Goal: Transaction & Acquisition: Purchase product/service

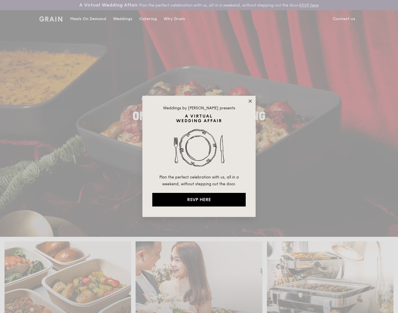
click at [251, 100] on icon at bounding box center [250, 100] width 3 height 3
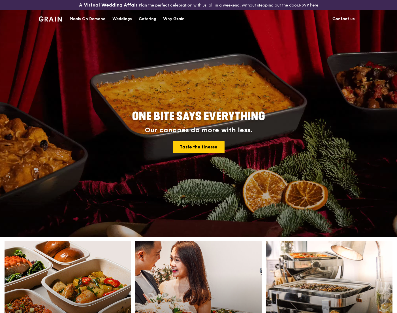
click at [148, 19] on div "Catering" at bounding box center [148, 18] width 18 height 17
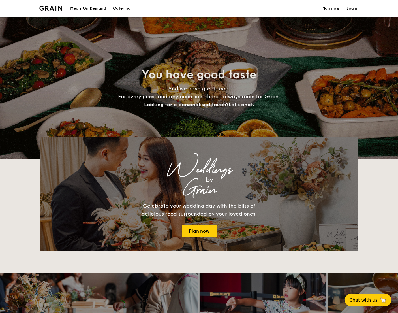
select select
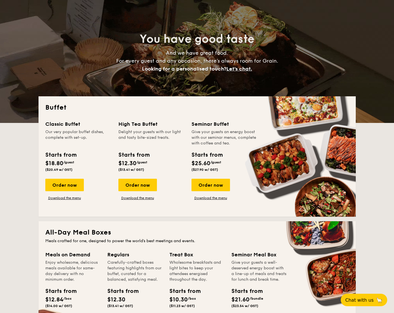
scroll to position [48, 0]
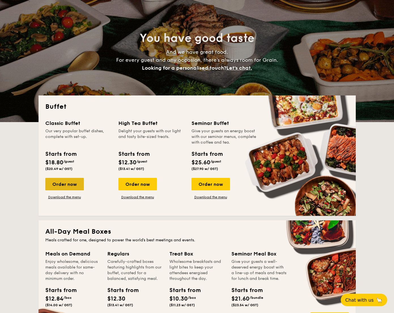
click at [73, 181] on div "Order now" at bounding box center [64, 184] width 39 height 12
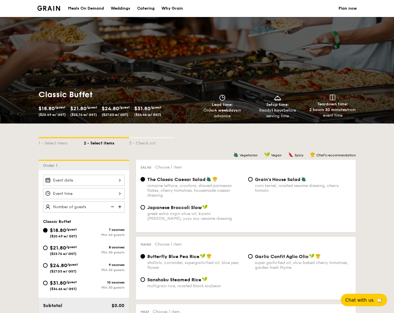
scroll to position [93, 0]
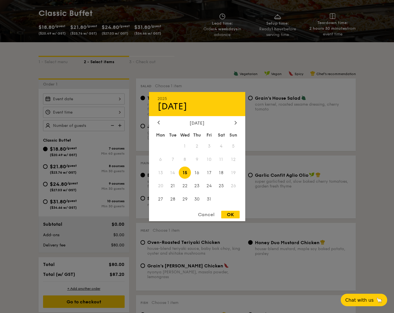
click at [103, 99] on div "2025 Oct 15 October 2025 Mon Tue Wed Thu Fri Sat Sun 1 2 3 4 5 6 7 8 9 10 11 12…" at bounding box center [84, 98] width 82 height 11
click at [210, 173] on span "17" at bounding box center [209, 173] width 12 height 12
click at [231, 214] on div "OK" at bounding box center [230, 215] width 18 height 8
type input "[DATE]"
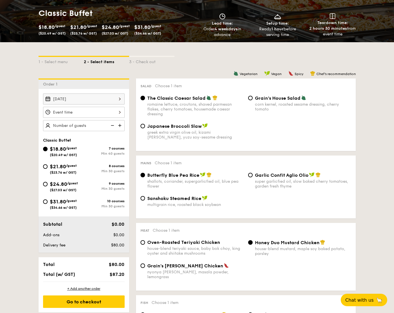
click at [69, 99] on div "[DATE]" at bounding box center [84, 98] width 82 height 11
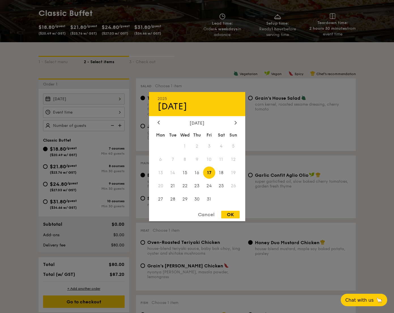
click at [232, 212] on div "OK" at bounding box center [230, 215] width 18 height 8
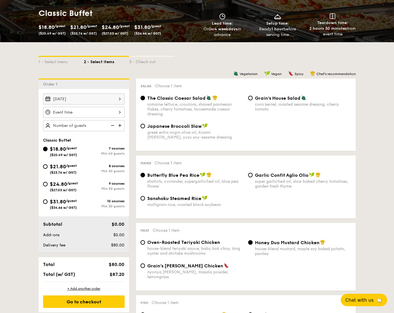
click at [72, 116] on div "12 1 2 3 4 5 6 7 8 9 10 11 00 15 30 45 am pm Cancel OK" at bounding box center [84, 112] width 82 height 11
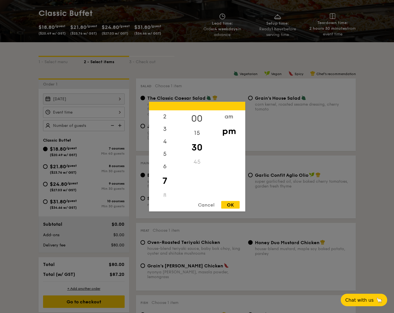
click at [197, 116] on div "00" at bounding box center [197, 118] width 32 height 16
click at [229, 203] on div "OK" at bounding box center [230, 205] width 18 height 8
type input "7:00PM"
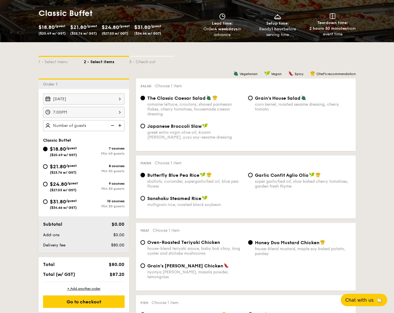
click at [60, 170] on div "$21.80 /guest ($23.76 w/ GST)" at bounding box center [63, 169] width 27 height 12
click at [48, 169] on input "$21.80 /guest ($23.76 w/ GST) 8 courses Min 30 guests" at bounding box center [45, 166] width 5 height 5
radio input "true"
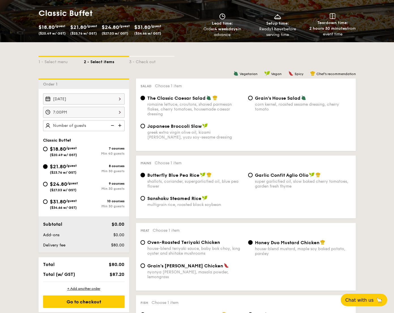
radio input "true"
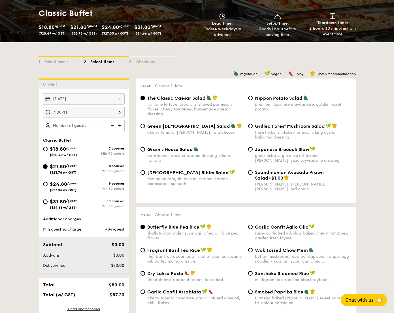
click at [301, 127] on span "Grilled Forest Mushroom Salad" at bounding box center [290, 125] width 70 height 5
click at [253, 127] on input "Grilled Forest Mushroom Salad fresh herbs, shiitake mushroom, king oyster, bals…" at bounding box center [250, 126] width 5 height 5
radio input "true"
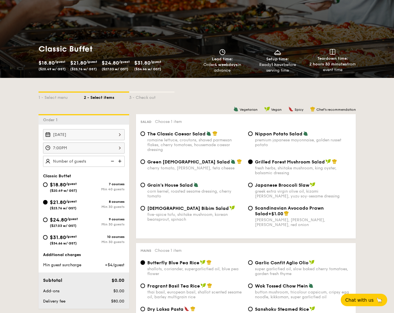
scroll to position [0, 0]
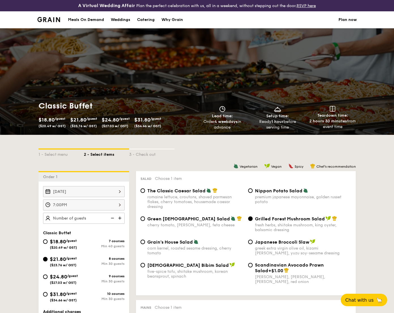
click at [144, 20] on div "Catering" at bounding box center [146, 19] width 18 height 17
select select
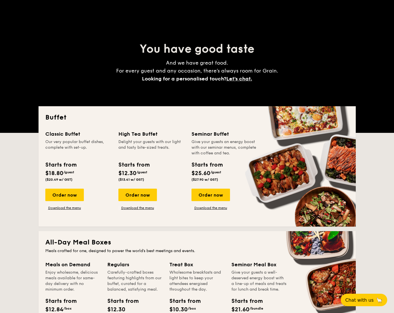
scroll to position [112, 0]
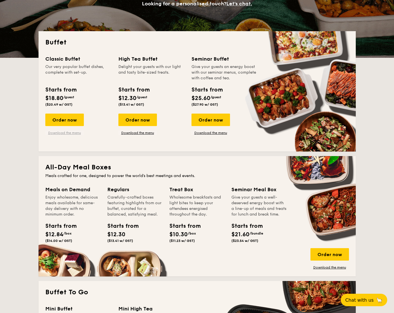
click at [72, 133] on link "Download the menu" at bounding box center [64, 133] width 39 height 5
click at [69, 133] on link "Download the menu" at bounding box center [64, 133] width 39 height 5
click at [66, 122] on div "Order now" at bounding box center [64, 120] width 39 height 12
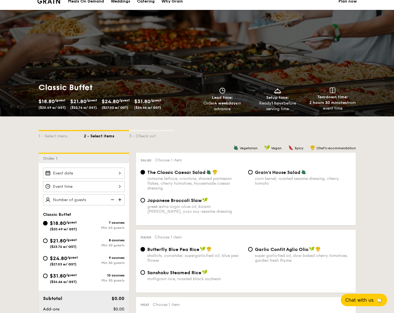
scroll to position [86, 0]
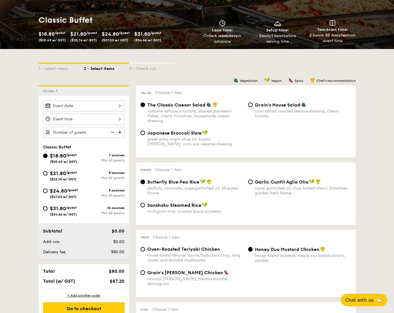
click at [74, 178] on span "($23.76 w/ GST)" at bounding box center [63, 179] width 27 height 4
click at [48, 176] on input "$21.80 /guest ($23.76 w/ GST) 8 courses Min 30 guests" at bounding box center [45, 173] width 5 height 5
radio input "true"
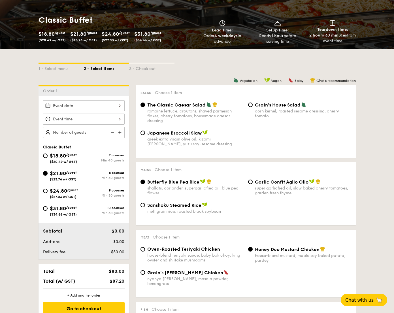
radio input "true"
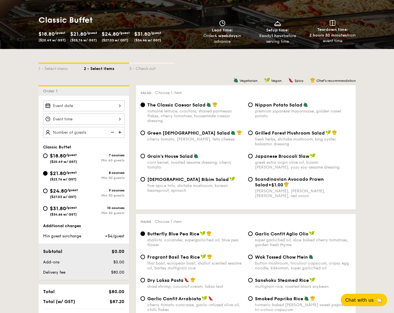
click at [90, 106] on div at bounding box center [84, 105] width 82 height 11
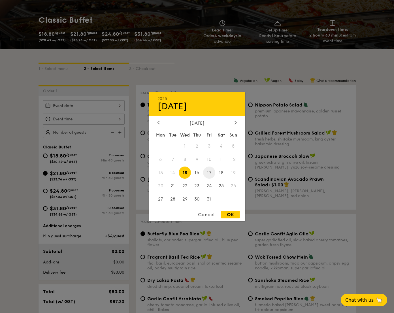
click at [212, 172] on span "17" at bounding box center [209, 173] width 12 height 12
click at [235, 212] on div "OK" at bounding box center [230, 215] width 18 height 8
type input "[DATE]"
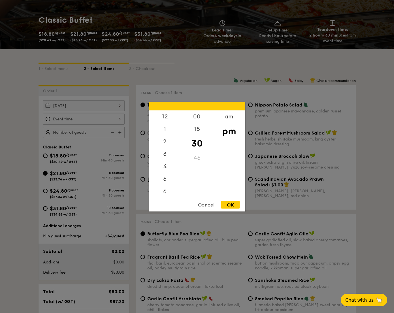
click at [97, 121] on div "12 1 2 3 4 5 6 7 8 9 10 11 00 15 30 45 am pm Cancel OK" at bounding box center [84, 119] width 82 height 11
click at [191, 112] on div "00" at bounding box center [197, 118] width 32 height 16
click at [195, 138] on div "15" at bounding box center [197, 135] width 32 height 16
click at [234, 204] on div "OK" at bounding box center [230, 205] width 18 height 8
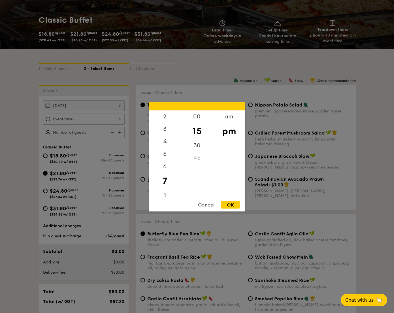
type input "7:15PM"
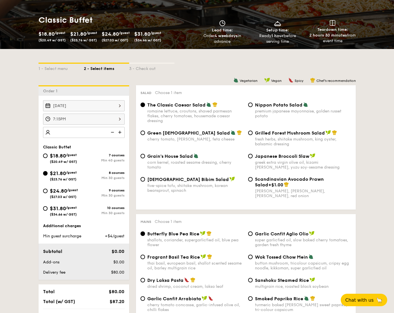
click at [103, 121] on div "7:15PM" at bounding box center [84, 119] width 82 height 11
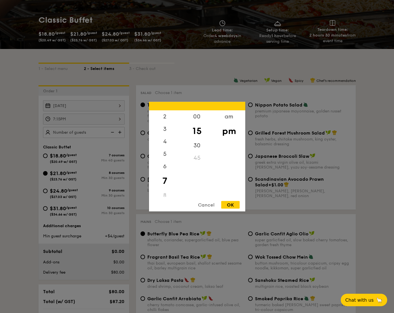
click at [224, 203] on div "OK" at bounding box center [230, 205] width 18 height 8
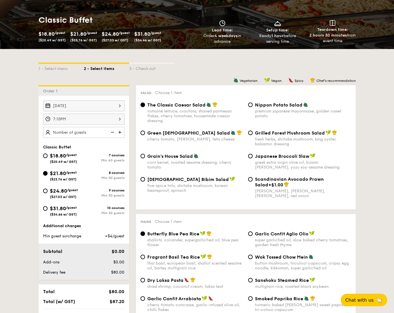
click at [120, 133] on img at bounding box center [120, 132] width 8 height 11
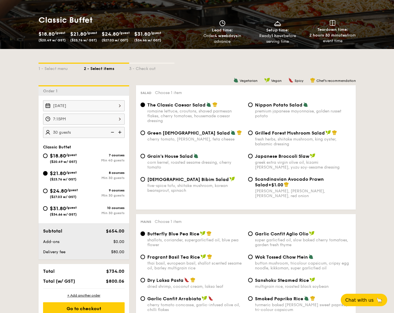
click at [120, 133] on img at bounding box center [120, 132] width 8 height 11
click at [113, 133] on img at bounding box center [112, 132] width 8 height 11
type input "30 guests"
click at [289, 133] on span "Grilled Forest Mushroom Salad" at bounding box center [290, 132] width 70 height 5
click at [253, 133] on input "Grilled Forest Mushroom Salad fresh herbs, shiitake mushroom, king oyster, bals…" at bounding box center [250, 133] width 5 height 5
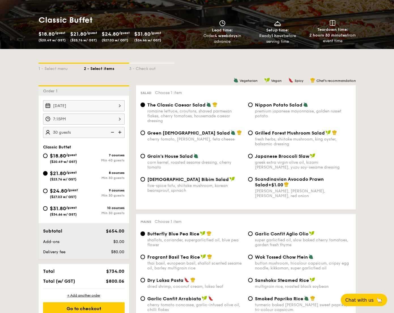
radio input "true"
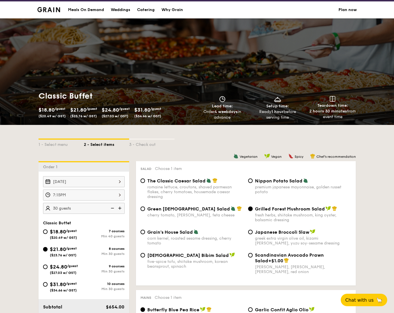
scroll to position [0, 0]
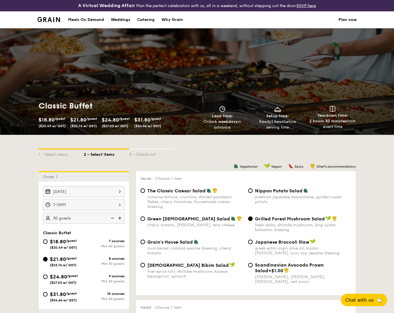
drag, startPoint x: 266, startPoint y: 121, endPoint x: 280, endPoint y: 130, distance: 16.4
click at [280, 131] on div "Classic Buffet $18.80 /guest ($20.49 w/ GST) $21.80 /guest ($23.76 w/ GST) $24.…" at bounding box center [197, 115] width 326 height 39
click at [280, 130] on div "Classic Buffet $18.80 /guest ($20.49 w/ GST) $21.80 /guest ($23.76 w/ GST) $24.…" at bounding box center [197, 115] width 326 height 39
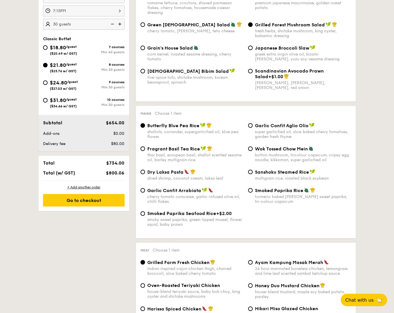
scroll to position [201, 0]
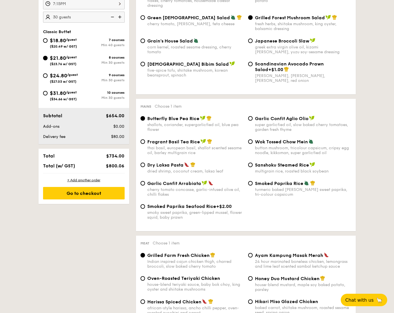
click at [190, 185] on span "Garlic Confit Arrabiata" at bounding box center [174, 183] width 54 height 5
click at [145, 185] on input "Garlic Confit Arrabiata cherry tomato concasse, garlic-infused olive oil, chill…" at bounding box center [142, 183] width 5 height 5
radio input "true"
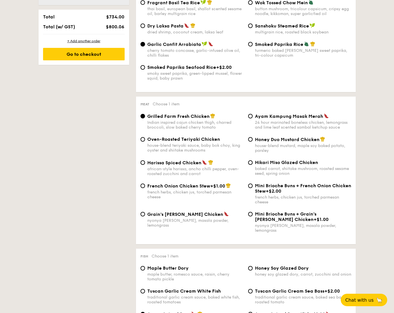
scroll to position [341, 0]
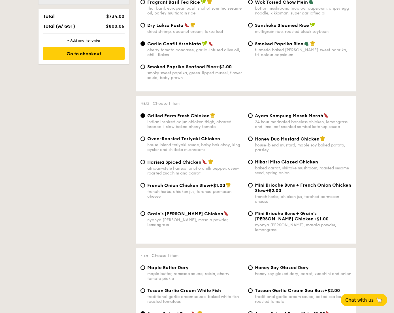
click at [189, 170] on div "african-style harissa, ancho chilli pepper, oven-roasted zucchini and carrot" at bounding box center [195, 171] width 96 height 10
click at [145, 164] on input "Harissa Spiced Chicken african-style harissa, ancho chilli pepper, oven-roasted…" at bounding box center [142, 162] width 5 height 5
radio input "true"
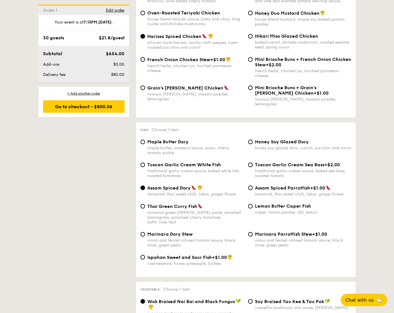
scroll to position [467, 0]
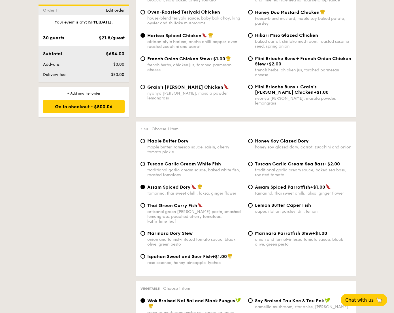
click at [187, 168] on div "traditional garlic cream sauce, baked white fish, roasted tomatoes" at bounding box center [195, 173] width 96 height 10
click at [145, 166] on input "Tuscan Garlic Cream White Fish traditional garlic cream sauce, baked white fish…" at bounding box center [142, 164] width 5 height 5
radio input "true"
click at [188, 231] on div "Marinara Dory Stew onion and fennel-infused tomato sauce, black olive, green pe…" at bounding box center [195, 239] width 96 height 16
click at [145, 231] on input "Marinara Dory Stew onion and fennel-infused tomato sauce, black olive, green pe…" at bounding box center [142, 233] width 5 height 5
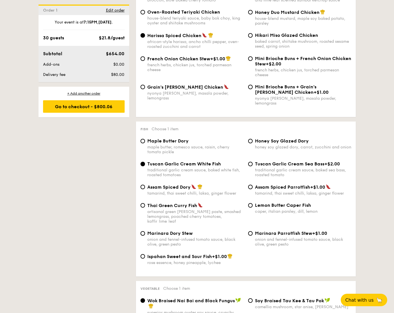
radio input "true"
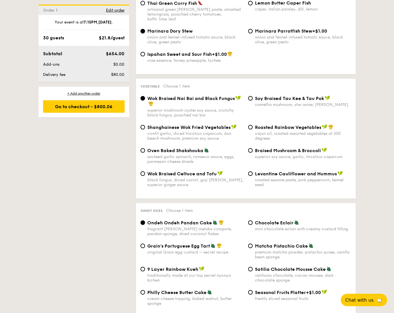
scroll to position [673, 0]
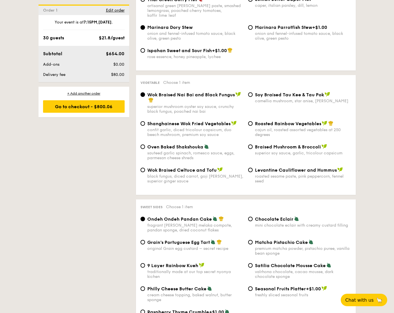
click at [260, 167] on span "Levantine Cauliflower and Hummus" at bounding box center [296, 169] width 82 height 5
click at [253, 168] on input "Levantine Cauliflower and Hummus roasted sesame paste, pink peppercorn, fennel …" at bounding box center [250, 170] width 5 height 5
radio input "true"
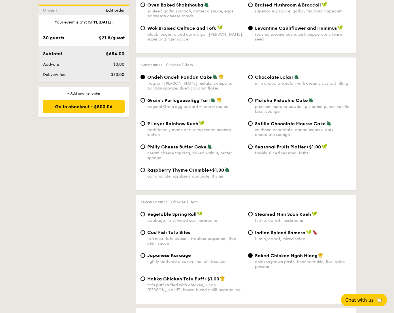
scroll to position [813, 0]
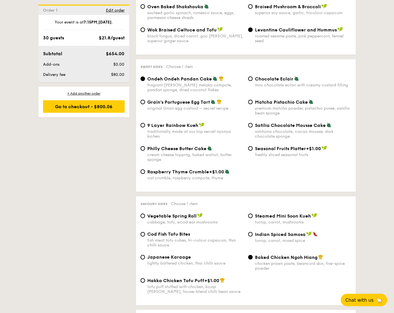
click at [265, 106] on div "premium matcha powder, pistachio puree, vanilla bean sponge" at bounding box center [303, 111] width 96 height 10
click at [253, 103] on input "Matcha Pistachio Cake premium matcha powder, pistachio puree, vanilla bean spon…" at bounding box center [250, 102] width 5 height 5
radio input "true"
click at [186, 100] on span "Grain's Portuguese Egg Tart" at bounding box center [178, 101] width 63 height 5
click at [145, 100] on input "Grain's Portuguese Egg Tart original Grain egg custard – secret recipe" at bounding box center [142, 102] width 5 height 5
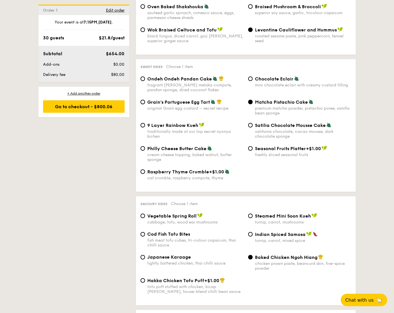
radio input "true"
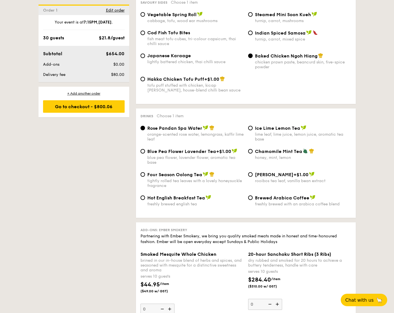
scroll to position [1023, 0]
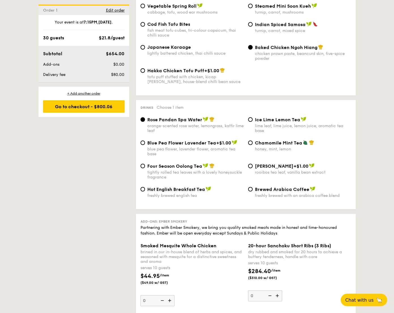
click at [173, 172] on div "tightly rolled tea leaves with a lovely honeysuckle fragrance" at bounding box center [195, 175] width 96 height 10
click at [145, 168] on input "Four Season Oolong Tea tightly rolled tea leaves with a lovely honeysuckle frag…" at bounding box center [142, 166] width 5 height 5
radio input "true"
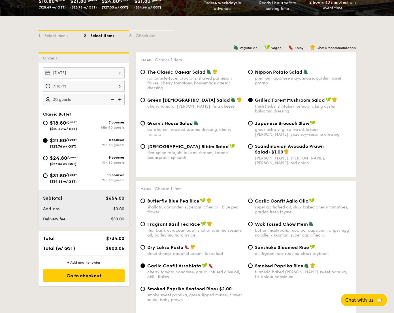
scroll to position [124, 0]
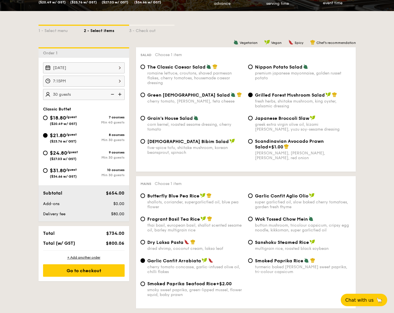
click at [121, 95] on img at bounding box center [120, 94] width 8 height 11
type input "40 guests"
click at [54, 115] on span "$18.80" at bounding box center [58, 118] width 16 height 6
click at [48, 116] on input "$18.80 /guest ($20.49 w/ GST) 7 courses Min 40 guests" at bounding box center [45, 118] width 5 height 5
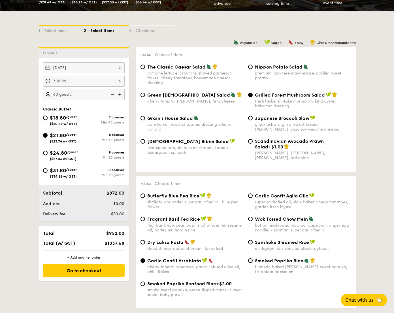
radio input "true"
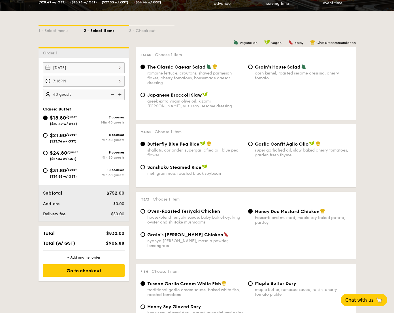
click at [207, 98] on div "Japanese Broccoli Slaw" at bounding box center [195, 95] width 96 height 6
click at [145, 97] on input "Japanese Broccoli Slaw greek extra virgin olive oil, kizami nori, ginger, yuzu …" at bounding box center [142, 95] width 5 height 5
radio input "true"
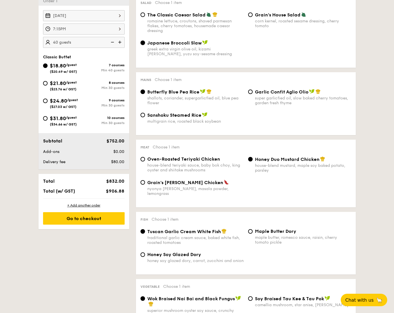
scroll to position [177, 0]
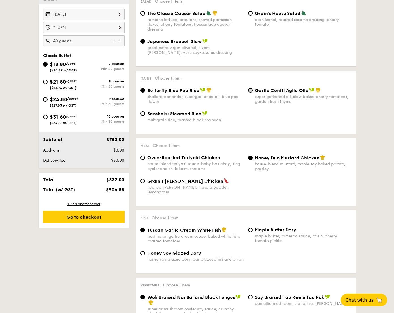
click at [251, 92] on input "Garlic Confit Aglio Olio super garlicfied oil, slow baked cherry tomatoes, gard…" at bounding box center [250, 90] width 5 height 5
radio input "true"
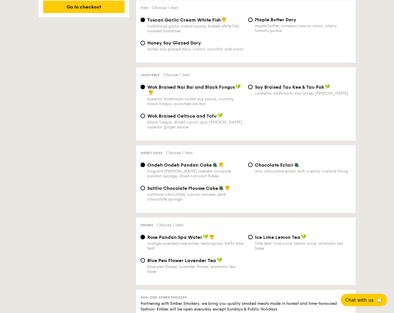
scroll to position [390, 0]
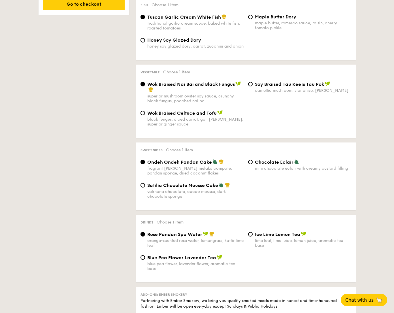
click at [210, 189] on div "valrhona chocolate, cacao mousse, dark chocolate sponge" at bounding box center [195, 194] width 96 height 10
click at [145, 187] on input "Satilia Chocolate Mousse Cake valrhona chocolate, cacao mousse, dark chocolate …" at bounding box center [142, 185] width 5 height 5
radio input "true"
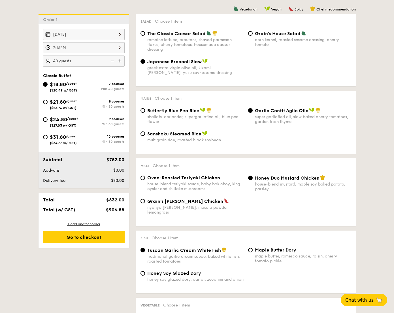
scroll to position [151, 0]
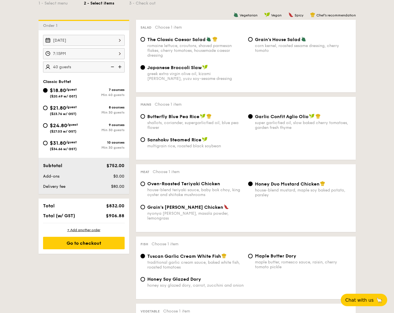
click at [62, 114] on span "($23.76 w/ GST)" at bounding box center [63, 114] width 27 height 4
click at [48, 110] on input "$21.80 /guest ($23.76 w/ GST) 8 courses Min 30 guests" at bounding box center [45, 108] width 5 height 5
radio input "true"
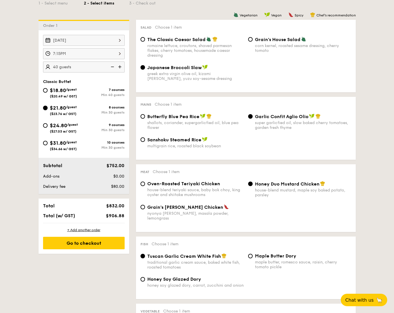
radio input "true"
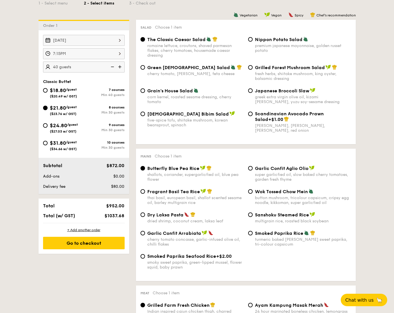
click at [111, 68] on img at bounding box center [112, 66] width 8 height 11
type input "35 guests"
click at [299, 69] on span "Grilled Forest Mushroom Salad" at bounding box center [290, 67] width 70 height 5
click at [253, 69] on input "Grilled Forest Mushroom Salad fresh herbs, shiitake mushroom, king oyster, bals…" at bounding box center [250, 67] width 5 height 5
radio input "true"
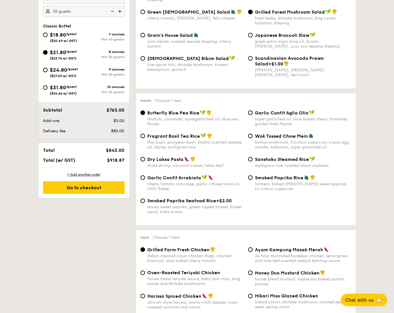
scroll to position [233, 0]
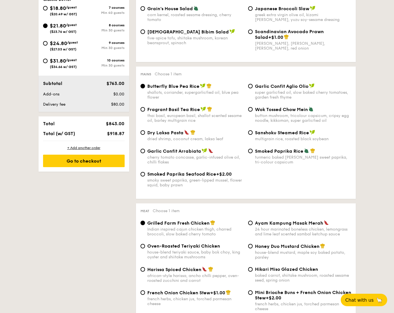
click at [182, 154] on span "Garlic Confit Arrabiata" at bounding box center [174, 150] width 54 height 5
click at [145, 153] on input "Garlic Confit Arrabiata cherry tomato concasse, garlic-infused olive oil, chill…" at bounding box center [142, 151] width 5 height 5
radio input "true"
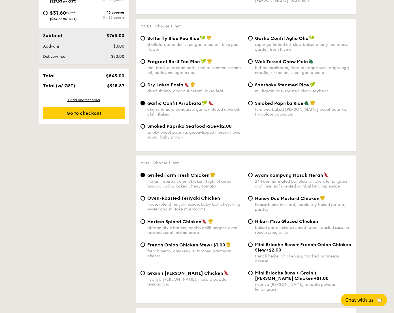
scroll to position [379, 0]
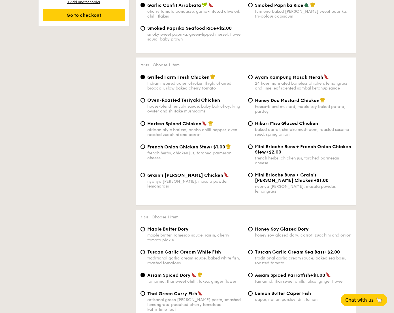
click at [201, 131] on div "african-style harissa, ancho chilli pepper, oven-roasted zucchini and carrot" at bounding box center [195, 132] width 96 height 10
click at [145, 126] on input "Harissa Spiced Chicken african-style harissa, ancho chilli pepper, oven-roasted…" at bounding box center [142, 123] width 5 height 5
radio input "true"
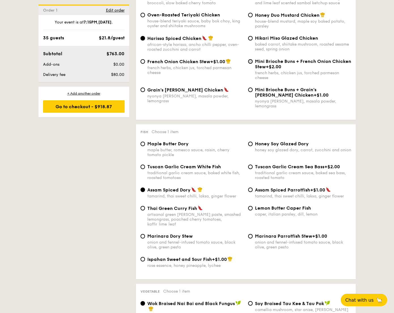
scroll to position [517, 0]
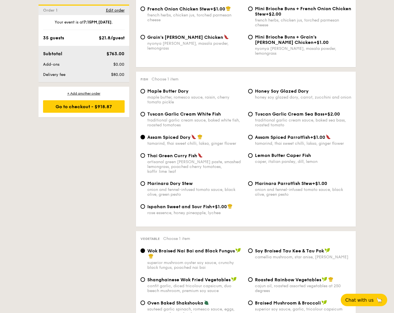
click at [196, 181] on div "Marinara Dory Stew" at bounding box center [195, 183] width 96 height 5
click at [145, 181] on input "Marinara Dory Stew onion and fennel-infused tomato sauce, black olive, green pe…" at bounding box center [142, 183] width 5 height 5
radio input "true"
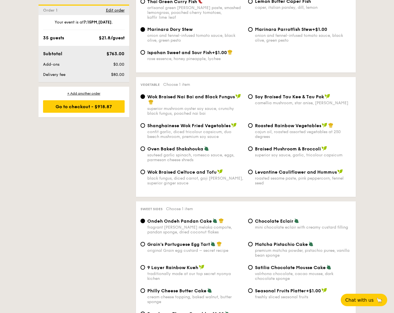
scroll to position [681, 0]
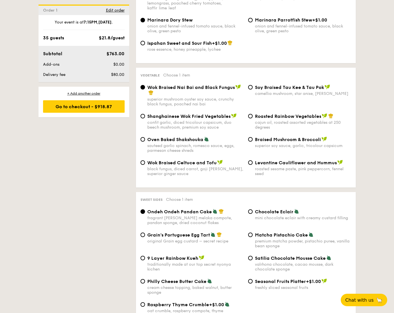
click at [284, 162] on div "Levantine Cauliflower and Hummus roasted sesame paste, pink peppercorn, fennel …" at bounding box center [303, 168] width 96 height 16
click at [253, 162] on input "Levantine Cauliflower and Hummus roasted sesame paste, pink peppercorn, fennel …" at bounding box center [250, 162] width 5 height 5
radio input "true"
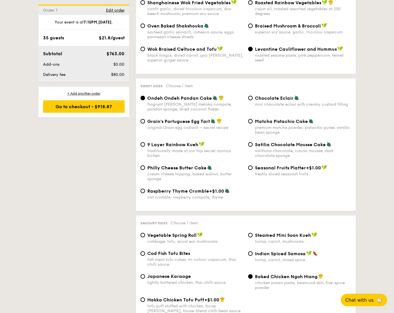
scroll to position [794, 0]
click at [189, 119] on span "Grain's Portuguese Egg Tart" at bounding box center [178, 120] width 63 height 5
click at [145, 119] on input "Grain's Portuguese Egg Tart original Grain egg custard – secret recipe" at bounding box center [142, 121] width 5 height 5
radio input "true"
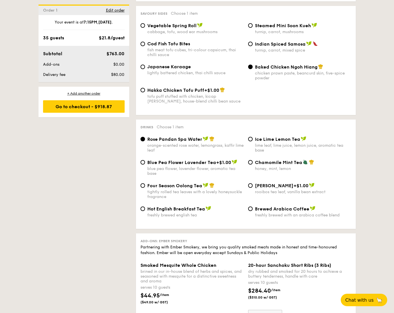
scroll to position [1018, 0]
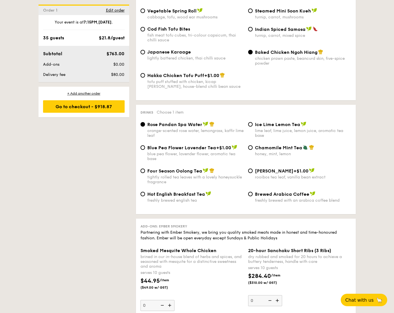
click at [191, 174] on div "Four Season Oolong Tea tightly rolled tea leaves with a lovely honeysuckle frag…" at bounding box center [195, 176] width 96 height 16
click at [145, 173] on input "Four Season Oolong Tea tightly rolled tea leaves with a lovely honeysuckle frag…" at bounding box center [142, 171] width 5 height 5
radio input "true"
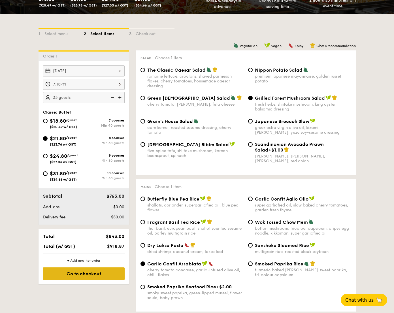
scroll to position [121, 0]
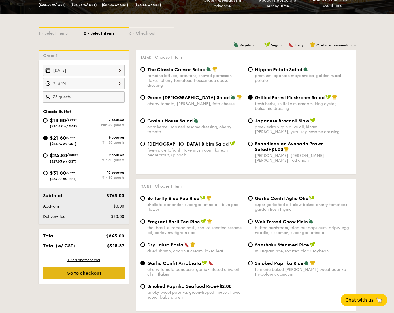
click at [97, 273] on div "Go to checkout" at bounding box center [84, 273] width 82 height 12
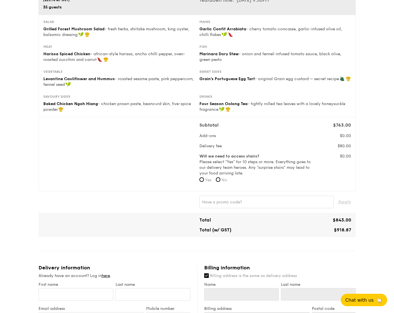
scroll to position [83, 0]
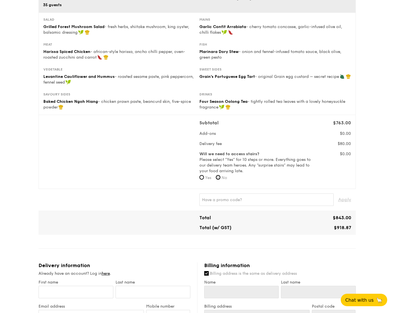
click at [218, 178] on input "No" at bounding box center [218, 177] width 5 height 5
radio input "true"
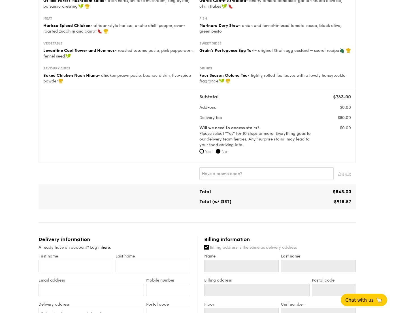
scroll to position [121, 0]
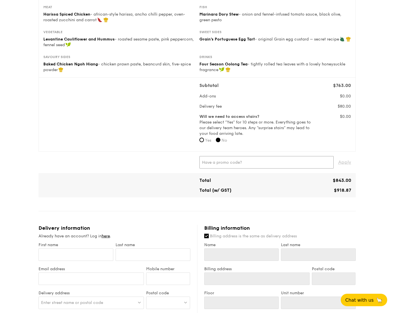
click at [246, 158] on input "text" at bounding box center [266, 162] width 134 height 12
click at [347, 161] on span "Apply" at bounding box center [344, 162] width 13 height 12
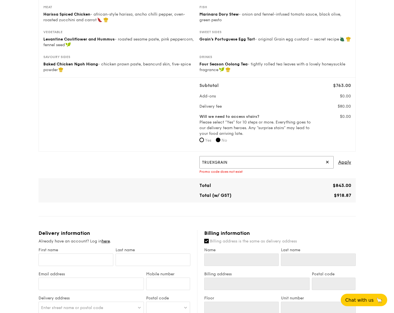
click at [215, 162] on input "TRUEXGRAIN" at bounding box center [266, 162] width 134 height 12
click at [345, 160] on span "Apply" at bounding box center [344, 162] width 13 height 12
click at [237, 163] on input "TRUEGRAIN" at bounding box center [266, 162] width 134 height 12
click at [345, 164] on span "Apply" at bounding box center [344, 162] width 13 height 12
click at [280, 164] on input "TRUE10" at bounding box center [266, 162] width 134 height 12
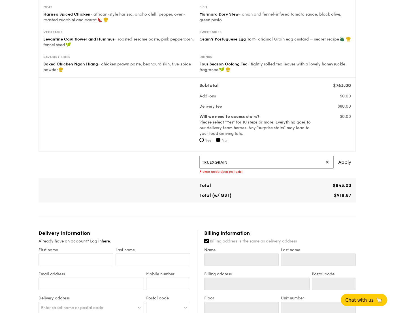
drag, startPoint x: 238, startPoint y: 165, endPoint x: 172, endPoint y: 164, distance: 66.0
click at [172, 164] on div "TRUEXGRAIN ✕ Apply Promo code does not exist" at bounding box center [197, 165] width 313 height 18
type input "WELCOMEFEAST"
click at [346, 163] on span "Apply" at bounding box center [344, 162] width 13 height 12
click at [351, 161] on div "WELCOMEFEAST ✕ Apply Promo code does not exist" at bounding box center [275, 165] width 156 height 18
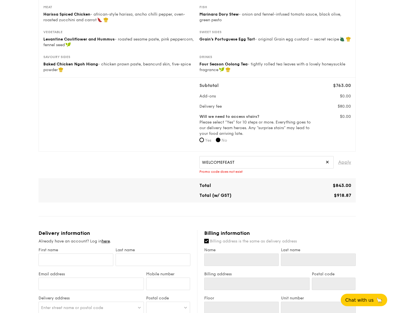
click at [349, 163] on span "Apply" at bounding box center [344, 162] width 13 height 12
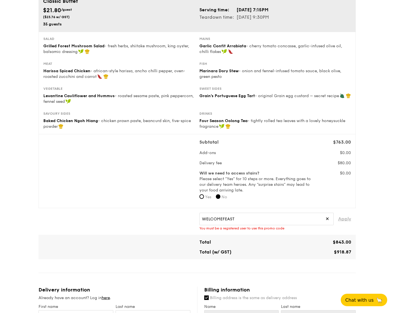
scroll to position [0, 0]
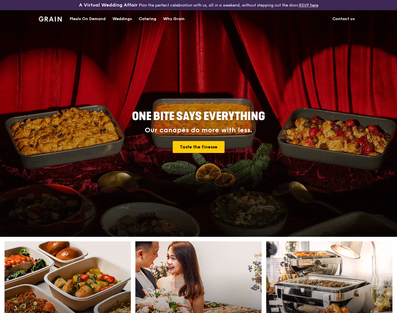
click at [148, 18] on div "Catering" at bounding box center [148, 18] width 18 height 17
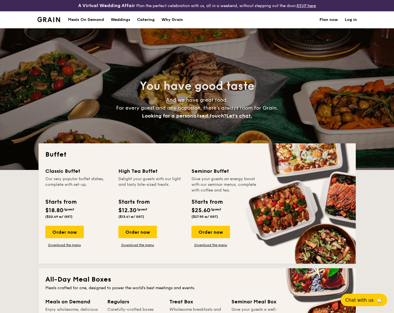
select select
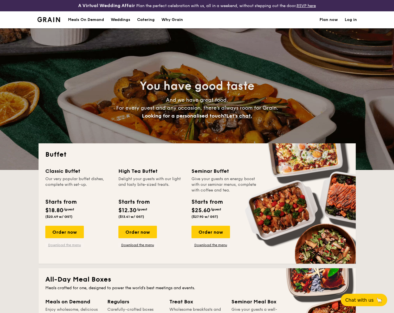
click at [62, 244] on link "Download the menu" at bounding box center [64, 245] width 39 height 5
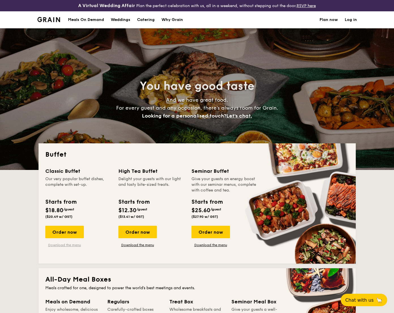
click at [65, 244] on link "Download the menu" at bounding box center [64, 245] width 39 height 5
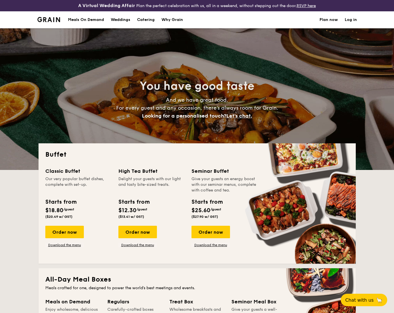
click at [340, 21] on li "Log in" at bounding box center [347, 19] width 19 height 17
click at [324, 21] on link "Plan now" at bounding box center [328, 19] width 18 height 17
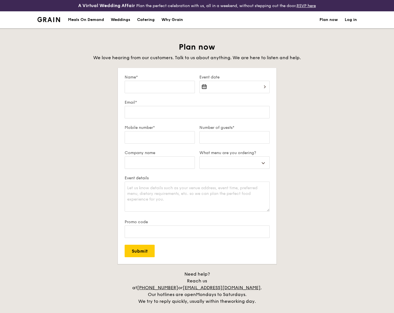
select select
click at [353, 20] on link "Log in" at bounding box center [351, 19] width 12 height 17
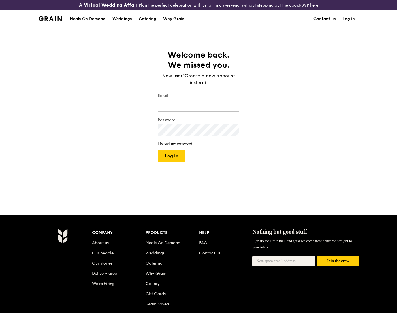
click at [342, 19] on link "Log in" at bounding box center [348, 18] width 19 height 17
click at [331, 20] on link "Contact us" at bounding box center [324, 18] width 29 height 17
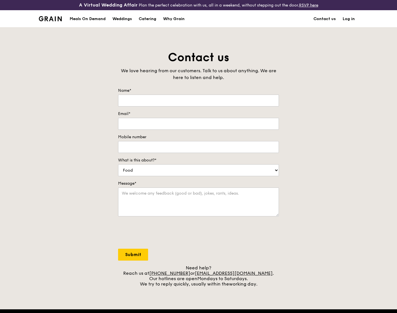
click at [44, 18] on img at bounding box center [50, 18] width 23 height 5
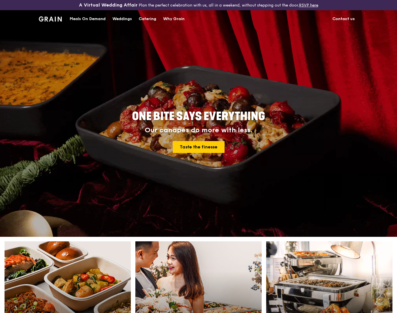
click at [142, 16] on div "Catering" at bounding box center [148, 18] width 18 height 17
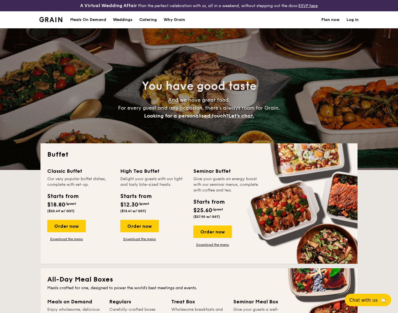
select select
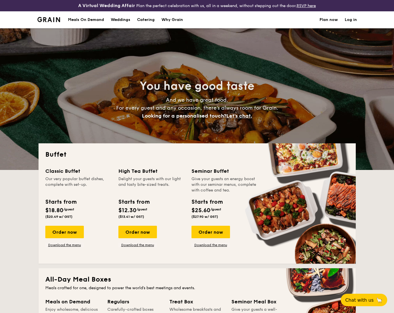
click at [332, 20] on link "Plan now" at bounding box center [328, 19] width 18 height 17
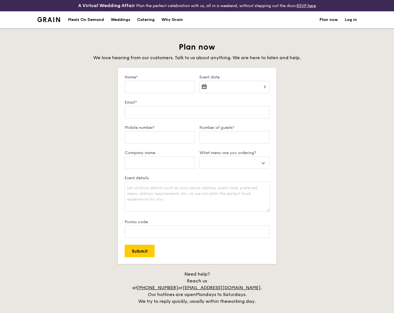
select select
click at [354, 23] on link "Log in" at bounding box center [351, 19] width 12 height 17
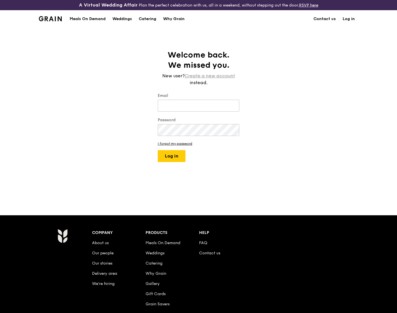
click at [208, 74] on link "Create a new account" at bounding box center [210, 75] width 50 height 7
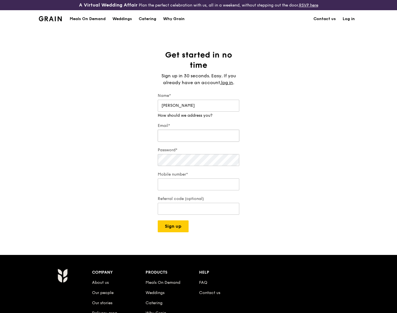
type input "Martin"
click at [197, 131] on input "Email*" at bounding box center [199, 136] width 82 height 12
type input "martinslsong@gmail.com"
click at [196, 189] on div "Mobile number*" at bounding box center [199, 182] width 82 height 20
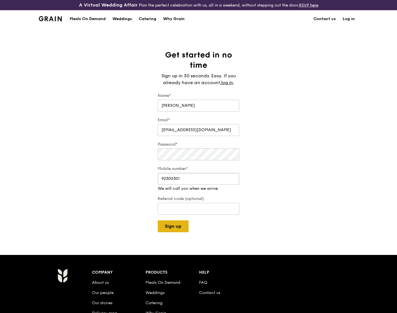
type input "92300301"
click at [180, 227] on div "A Virtual Wedding Affair Plan the perfect celebration with us, all in a weekend…" at bounding box center [198, 211] width 397 height 423
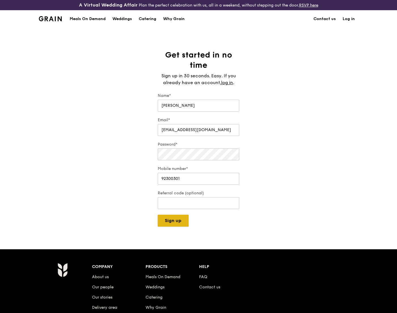
click at [181, 221] on button "Sign up" at bounding box center [173, 221] width 31 height 12
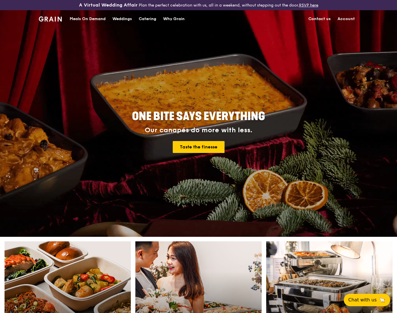
click at [345, 19] on link "Account" at bounding box center [346, 18] width 24 height 17
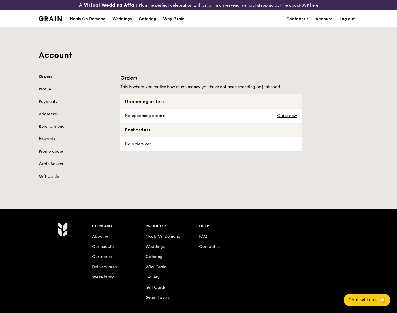
click at [144, 16] on div "Catering" at bounding box center [148, 18] width 18 height 17
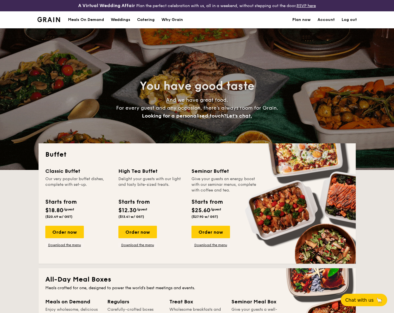
select select
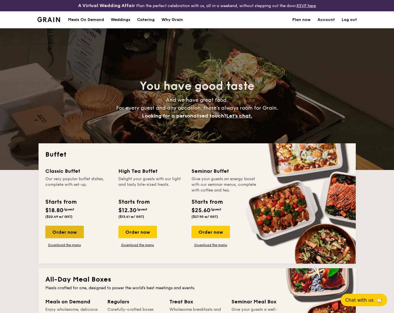
click at [57, 229] on div "Order now" at bounding box center [64, 232] width 39 height 12
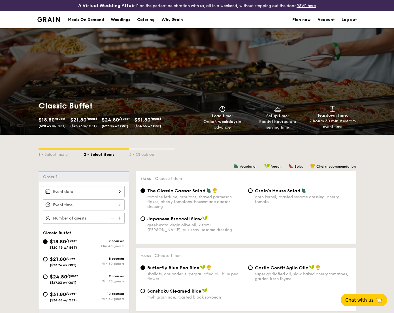
click at [80, 193] on div at bounding box center [84, 191] width 82 height 11
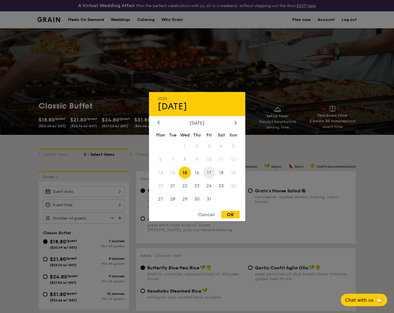
click at [207, 169] on span "17" at bounding box center [209, 173] width 12 height 12
click at [227, 217] on div "OK" at bounding box center [230, 215] width 18 height 8
type input "[DATE]"
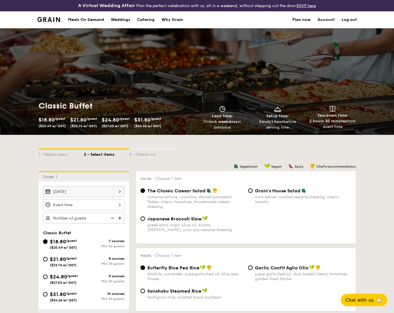
click at [87, 192] on div "[DATE]" at bounding box center [84, 191] width 82 height 11
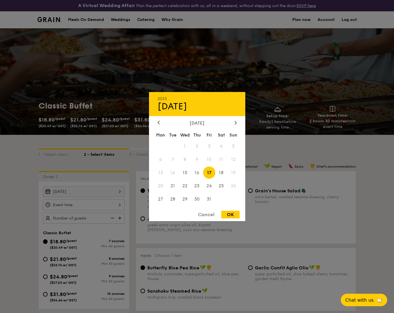
click at [229, 214] on div "OK" at bounding box center [230, 215] width 18 height 8
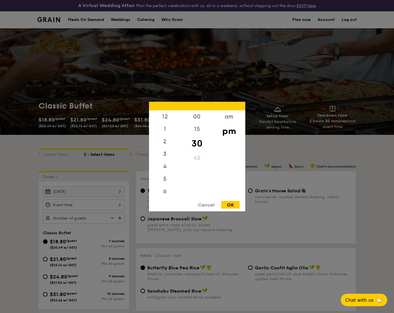
click at [84, 202] on div "12 1 2 3 4 5 6 7 8 9 10 11 00 15 30 45 am pm Cancel OK" at bounding box center [84, 204] width 82 height 11
click at [194, 127] on div "15" at bounding box center [197, 131] width 32 height 16
click at [235, 208] on div "OK" at bounding box center [230, 205] width 18 height 8
type input "7:15PM"
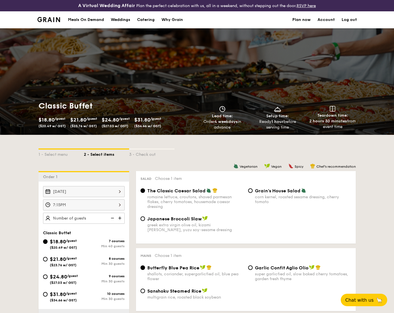
click at [119, 218] on img at bounding box center [120, 218] width 8 height 11
click at [110, 217] on img at bounding box center [112, 218] width 8 height 11
type input "40 guests"
click at [110, 217] on img at bounding box center [112, 218] width 8 height 11
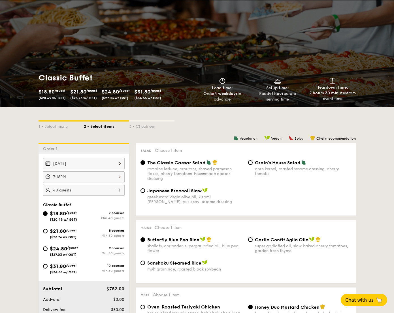
scroll to position [35, 0]
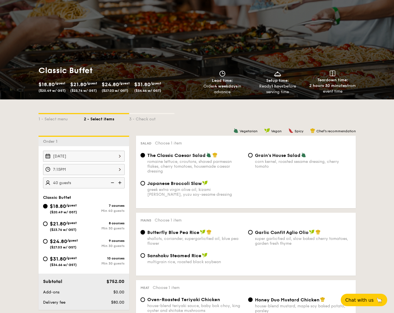
click at [76, 228] on span "($23.76 w/ GST)" at bounding box center [63, 230] width 27 height 4
click at [48, 226] on input "$21.80 /guest ($23.76 w/ GST) 8 courses Min 30 guests" at bounding box center [45, 223] width 5 height 5
radio input "true"
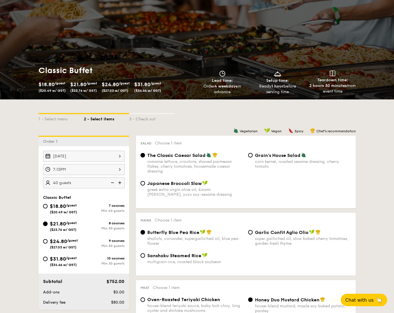
radio input "true"
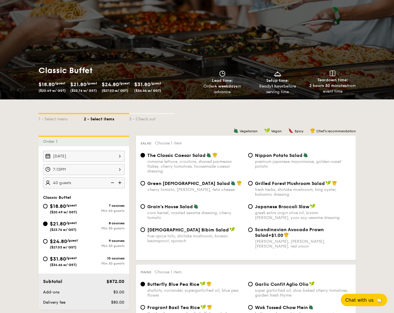
click at [112, 180] on img at bounding box center [112, 182] width 8 height 11
type input "35 guests"
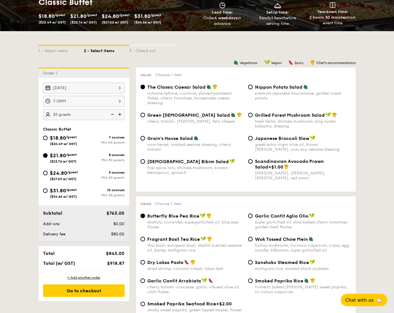
scroll to position [117, 0]
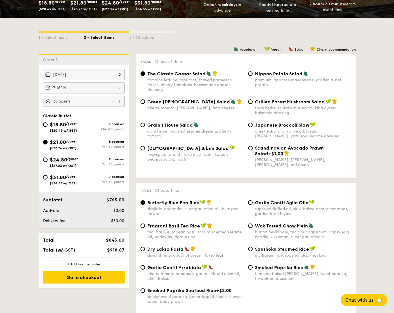
click at [289, 103] on span "Grilled Forest Mushroom Salad" at bounding box center [290, 101] width 70 height 5
click at [253, 103] on input "Grilled Forest Mushroom Salad fresh herbs, shiitake mushroom, king oyster, bals…" at bounding box center [250, 101] width 5 height 5
radio input "true"
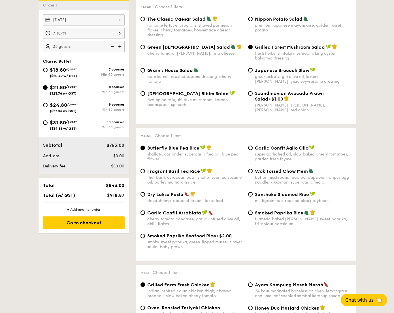
scroll to position [184, 0]
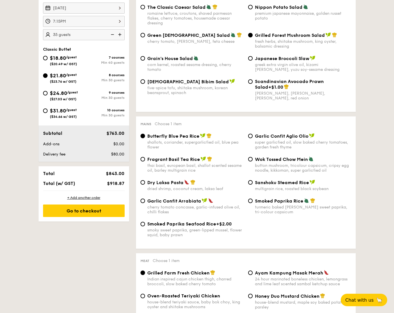
click at [180, 206] on div "Garlic Confit Arrabiata cherry tomato concasse, garlic-infused olive oil, chill…" at bounding box center [195, 206] width 96 height 16
click at [145, 203] on input "Garlic Confit Arrabiata cherry tomato concasse, garlic-infused olive oil, chill…" at bounding box center [142, 201] width 5 height 5
radio input "true"
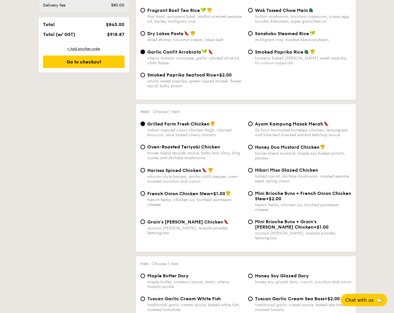
scroll to position [336, 0]
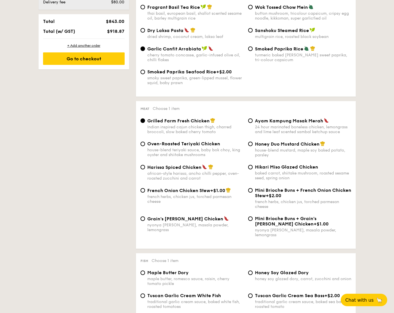
click at [190, 170] on span "Harissa Spiced Chicken" at bounding box center [174, 167] width 54 height 5
click at [145, 169] on input "Harissa Spiced Chicken african-style harissa, ancho chilli pepper, oven-roasted…" at bounding box center [142, 167] width 5 height 5
radio input "true"
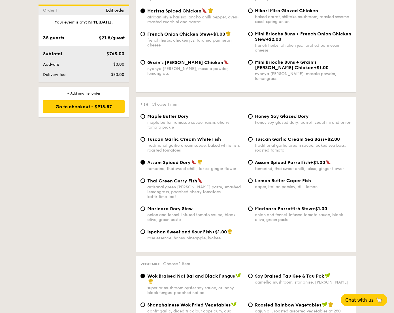
scroll to position [495, 0]
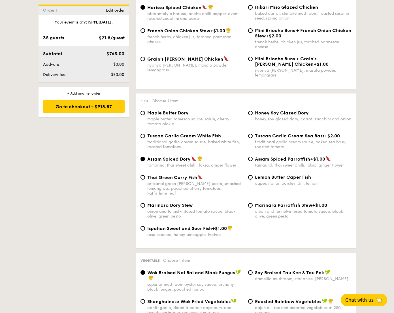
click at [189, 202] on span "Marinara Dory Stew" at bounding box center [169, 204] width 45 height 5
click at [145, 203] on input "Marinara Dory Stew onion and fennel-infused tomato sauce, black olive, green pe…" at bounding box center [142, 205] width 5 height 5
radio input "true"
click at [188, 136] on span "Tuscan Garlic Cream White Fish" at bounding box center [184, 135] width 74 height 5
click at [145, 136] on input "Tuscan Garlic Cream White Fish traditional garlic cream sauce, baked white fish…" at bounding box center [142, 136] width 5 height 5
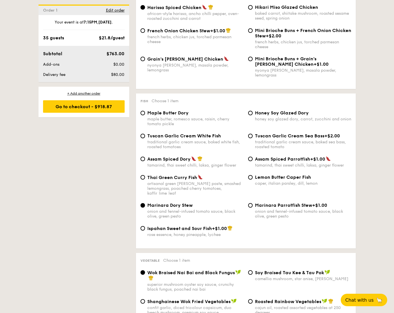
radio input "true"
click at [185, 203] on div "Marinara Dory Stew onion and fennel-infused tomato sauce, black olive, green pe…" at bounding box center [195, 210] width 96 height 16
click at [145, 203] on input "Marinara Dory Stew onion and fennel-infused tomato sauce, black olive, green pe…" at bounding box center [142, 205] width 5 height 5
radio input "true"
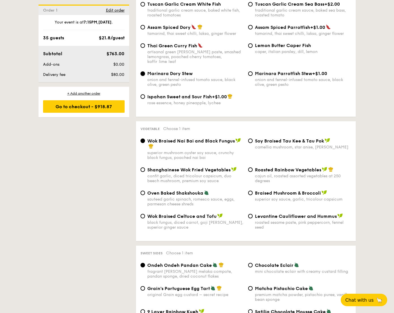
scroll to position [628, 0]
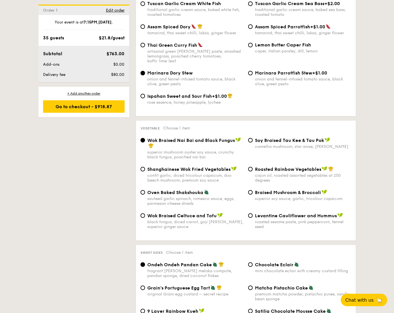
click at [202, 215] on div "Wok Braised Celtuce and Tofu black fungus, diced carrot, goji [PERSON_NAME], su…" at bounding box center [195, 221] width 96 height 16
click at [145, 215] on input "Wok Braised Celtuce and Tofu black fungus, diced carrot, goji [PERSON_NAME], su…" at bounding box center [142, 215] width 5 height 5
radio input "true"
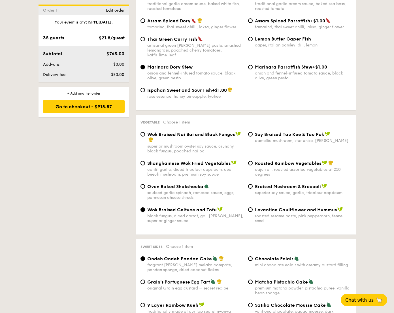
scroll to position [638, 0]
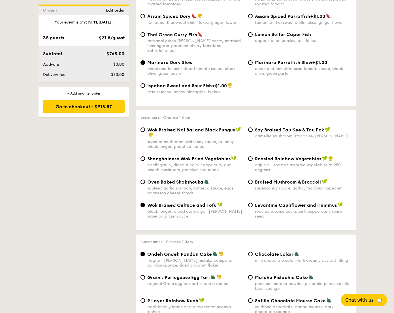
click at [274, 202] on span "Levantine Cauliflower and Hummus" at bounding box center [296, 204] width 82 height 5
click at [253, 203] on input "Levantine Cauliflower and Hummus roasted sesame paste, pink peppercorn, fennel …" at bounding box center [250, 205] width 5 height 5
radio input "true"
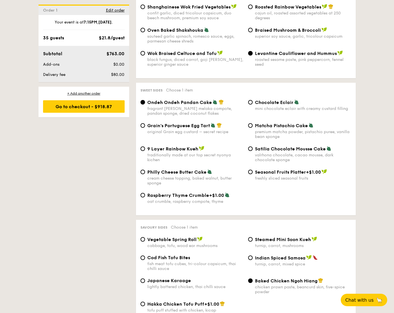
scroll to position [794, 0]
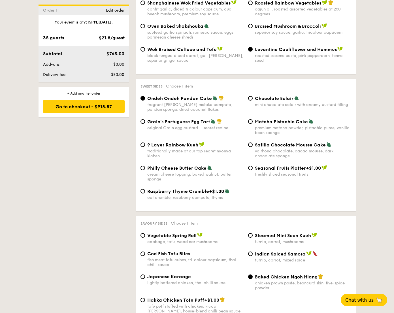
click at [189, 125] on div "original Grain egg custard – secret recipe" at bounding box center [195, 127] width 96 height 5
click at [145, 124] on input "Grain's Portuguese Egg Tart original Grain egg custard – secret recipe" at bounding box center [142, 121] width 5 height 5
radio input "true"
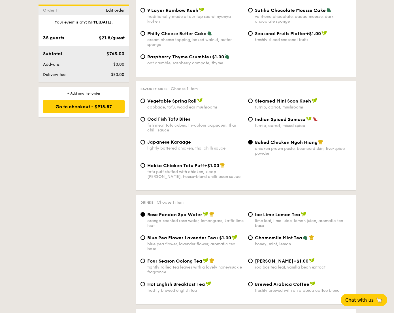
scroll to position [934, 0]
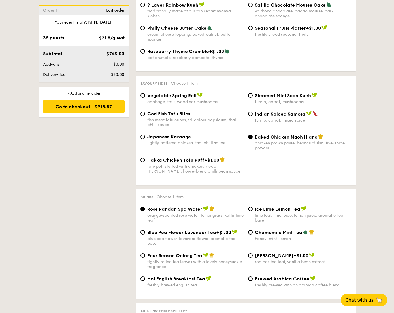
click at [180, 258] on div "Four Season Oolong Tea tightly rolled tea leaves with a lovely honeysuckle frag…" at bounding box center [195, 261] width 96 height 16
click at [145, 258] on input "Four Season Oolong Tea tightly rolled tea leaves with a lovely honeysuckle frag…" at bounding box center [142, 255] width 5 height 5
radio input "true"
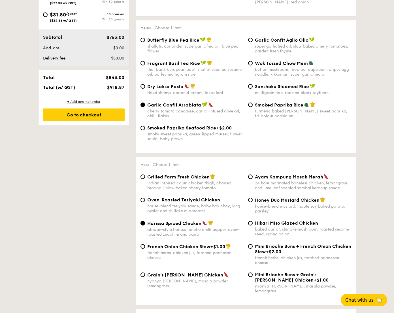
scroll to position [268, 0]
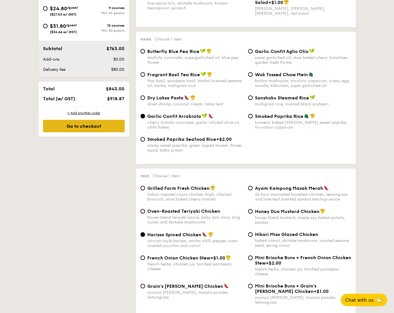
click at [93, 127] on div "Go to checkout" at bounding box center [84, 126] width 82 height 12
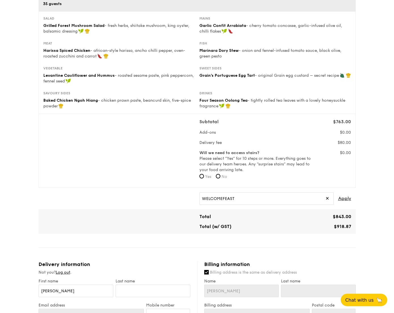
scroll to position [108, 0]
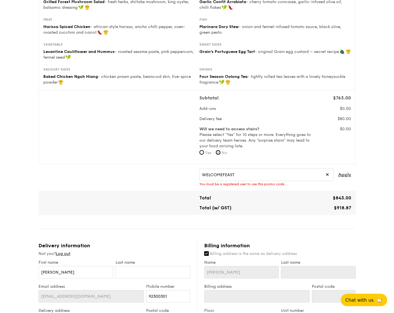
click at [217, 154] on input "No" at bounding box center [218, 152] width 5 height 5
radio input "true"
click at [259, 177] on input "WELCOMEFEAST" at bounding box center [266, 175] width 134 height 12
click at [343, 177] on span "Apply" at bounding box center [344, 175] width 13 height 12
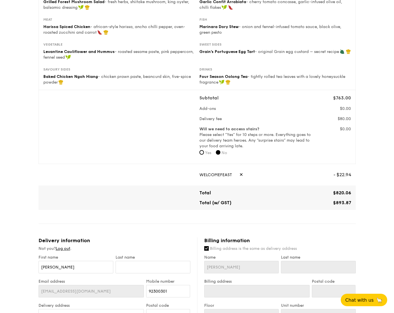
drag, startPoint x: 332, startPoint y: 174, endPoint x: 355, endPoint y: 184, distance: 25.4
click at [355, 184] on div "1 - Select menu 2 - Select items 3 - Check out Classic Buffet $21.80 /guest ($2…" at bounding box center [197, 213] width 326 height 621
click at [355, 184] on div "WELCOMEFEAST ✕ - $22.94" at bounding box center [197, 175] width 317 height 22
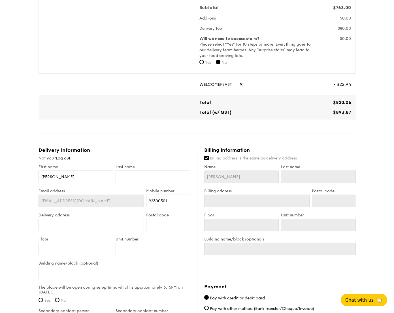
scroll to position [205, 0]
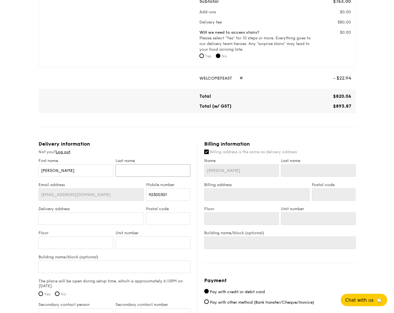
click at [127, 171] on input "text" at bounding box center [153, 170] width 75 height 12
type input "S"
type input "SO"
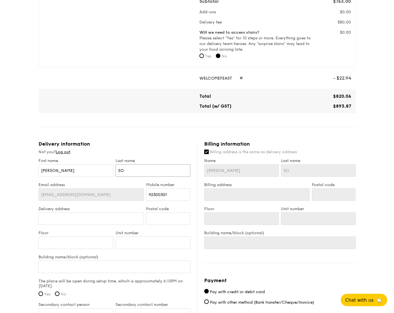
type input "SOn"
type input "SOng"
type input "SOn"
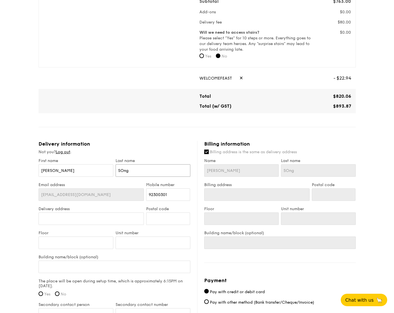
type input "SOn"
type input "SO"
type input "S"
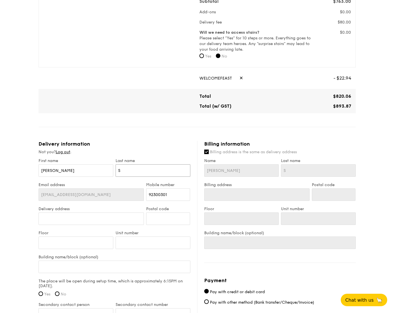
type input "So"
type input "Son"
type input "Song"
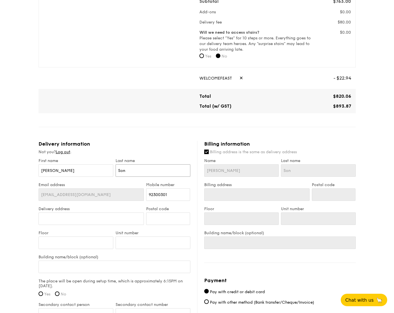
type input "Song"
click at [222, 149] on label "Billing address is the same as delivery address" at bounding box center [280, 152] width 152 height 6
click at [209, 150] on input "Billing address is the same as delivery address" at bounding box center [206, 152] width 5 height 5
checkbox input "false"
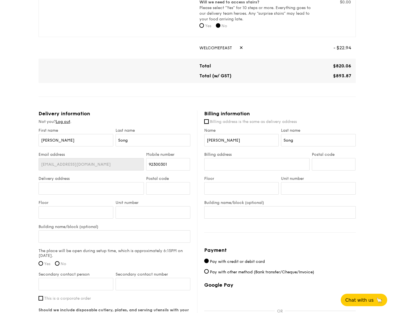
scroll to position [243, 0]
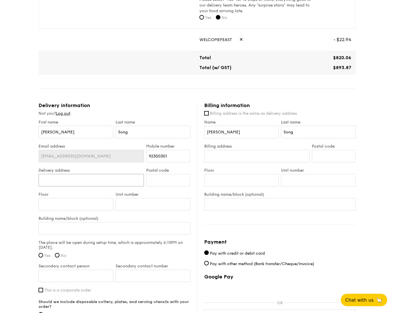
click at [111, 181] on input "Delivery address" at bounding box center [92, 180] width 106 height 12
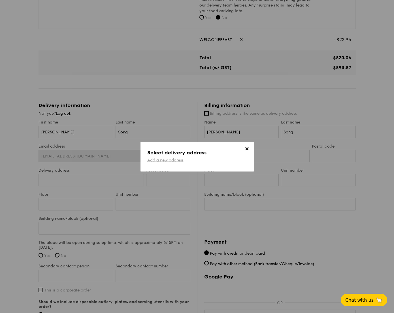
click at [170, 161] on link "Add a new address" at bounding box center [165, 159] width 36 height 5
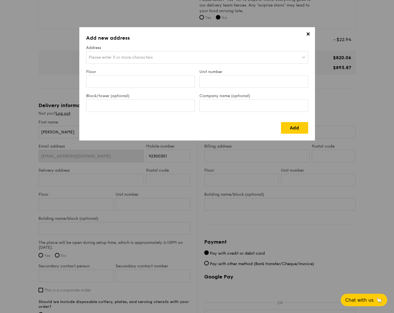
click at [146, 59] on span "Please enter 3 or more characters" at bounding box center [121, 57] width 64 height 5
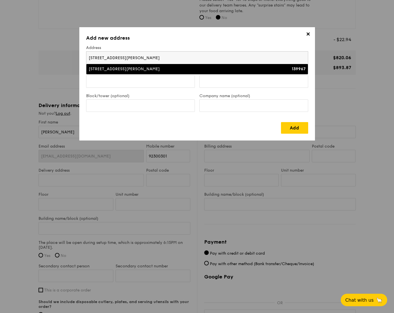
type input "[STREET_ADDRESS][PERSON_NAME]"
click at [150, 67] on div "[STREET_ADDRESS][PERSON_NAME]" at bounding box center [170, 69] width 163 height 6
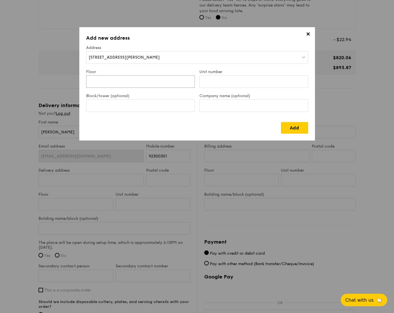
click at [168, 84] on input "Floor" at bounding box center [140, 81] width 109 height 12
type input "1"
click at [247, 84] on input "Unit number" at bounding box center [253, 81] width 109 height 12
type input "NA"
click at [297, 130] on link "Add" at bounding box center [294, 128] width 27 height 12
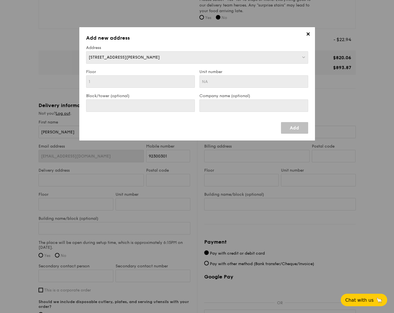
type input "[STREET_ADDRESS][PERSON_NAME]"
type input "139967"
type input "1"
type input "NA"
type input "[STREET_ADDRESS][PERSON_NAME]"
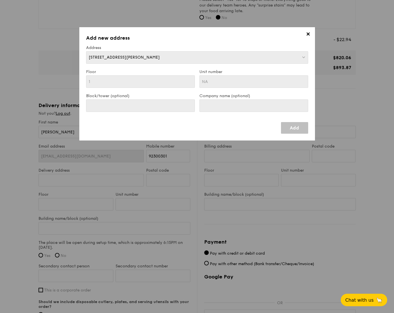
type input "139967"
type input "1"
type input "NA"
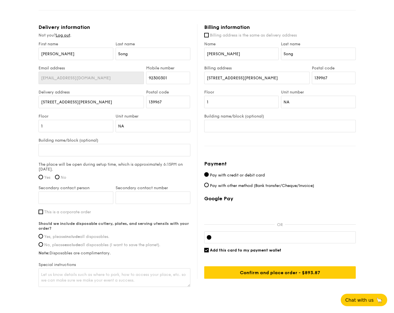
scroll to position [324, 0]
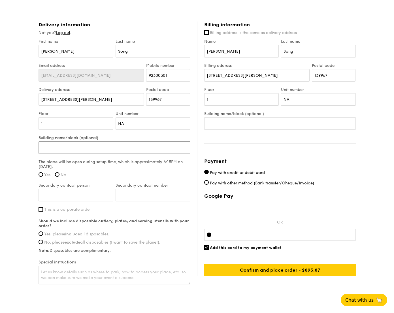
click at [106, 149] on input "Building name/block (optional)" at bounding box center [115, 147] width 152 height 12
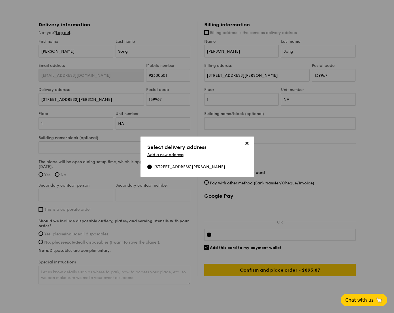
click at [247, 144] on span "✕" at bounding box center [247, 144] width 8 height 8
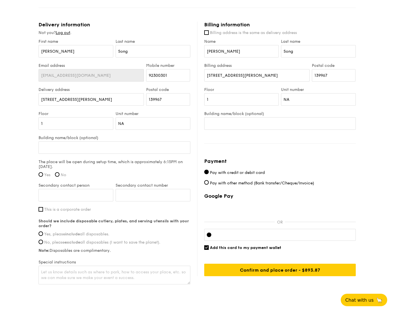
scroll to position [342, 0]
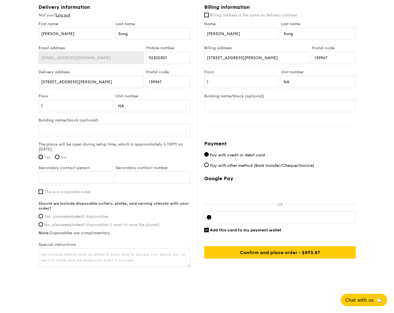
click at [41, 157] on input "Yes" at bounding box center [41, 157] width 5 height 5
radio input "true"
click at [94, 180] on input "Secondary contact person" at bounding box center [76, 177] width 75 height 12
type input "[PERSON_NAME]"
click at [167, 178] on input "Secondary contact number" at bounding box center [153, 177] width 75 height 12
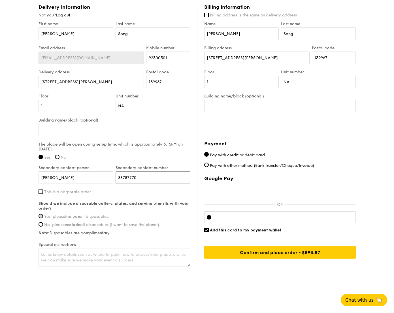
type input "88787770"
click at [40, 216] on input "Yes, please include all disposables." at bounding box center [41, 216] width 5 height 5
radio input "true"
click at [148, 263] on textarea at bounding box center [115, 257] width 152 height 19
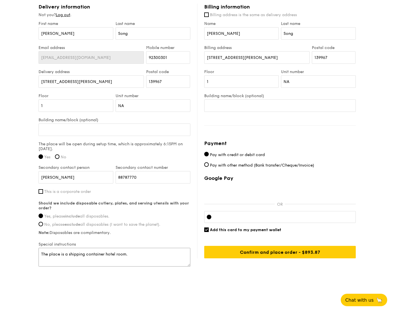
click at [69, 253] on textarea "The place is a shipping container hotel room." at bounding box center [115, 257] width 152 height 19
click at [187, 257] on textarea "The place is a completely reflective shipping container hotel room." at bounding box center [115, 257] width 152 height 19
drag, startPoint x: 109, startPoint y: 258, endPoint x: 180, endPoint y: 258, distance: 70.8
click at [180, 258] on textarea "The place is a completely reflective shipping container hotel room." at bounding box center [115, 257] width 152 height 19
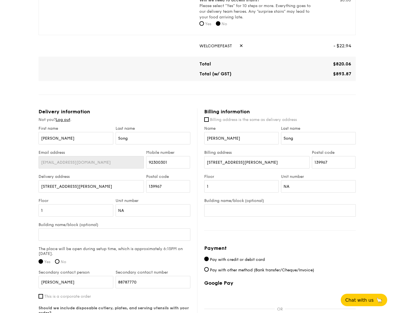
scroll to position [223, 0]
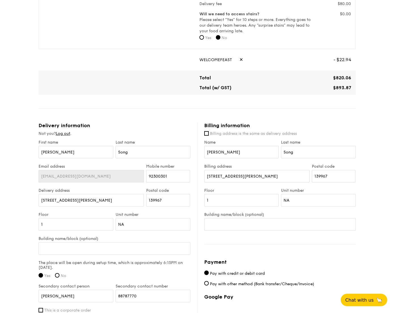
type textarea "The place is a completely reflective shipping container hotel room. Parking rig…"
drag, startPoint x: 206, startPoint y: 177, endPoint x: 278, endPoint y: 175, distance: 72.5
click at [278, 175] on input "[STREET_ADDRESS][PERSON_NAME]" at bounding box center [256, 176] width 105 height 12
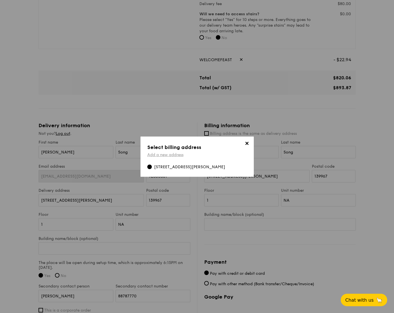
click at [173, 156] on link "Add a new address" at bounding box center [165, 154] width 36 height 5
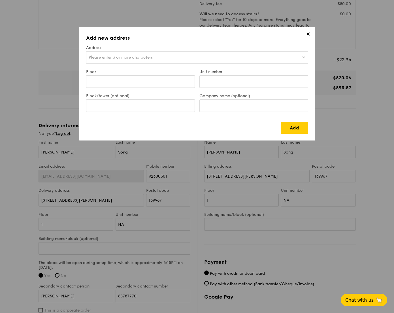
click at [162, 61] on div "Please enter 3 or more characters" at bounding box center [197, 57] width 222 height 12
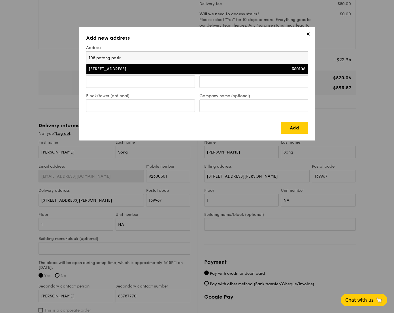
type input "108 potong pasir"
click at [164, 71] on div "[STREET_ADDRESS]" at bounding box center [170, 69] width 163 height 6
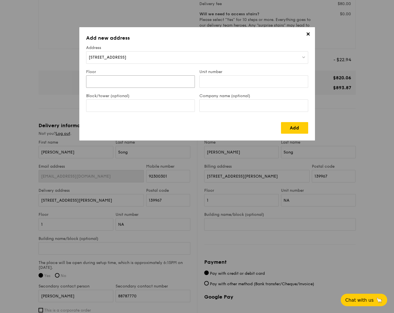
click at [151, 83] on input "Floor" at bounding box center [140, 81] width 109 height 12
type input "05"
click at [219, 78] on input "Unit number" at bounding box center [253, 81] width 109 height 12
type input "484"
click at [293, 129] on link "Add" at bounding box center [294, 128] width 27 height 12
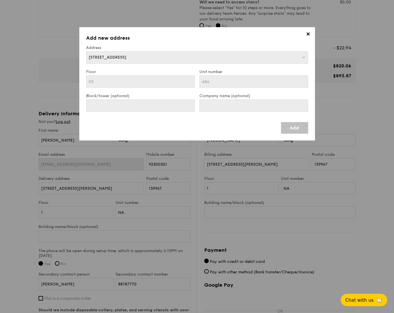
type input "[STREET_ADDRESS]"
type input "350108"
type input "05"
type input "484"
type input "[STREET_ADDRESS]"
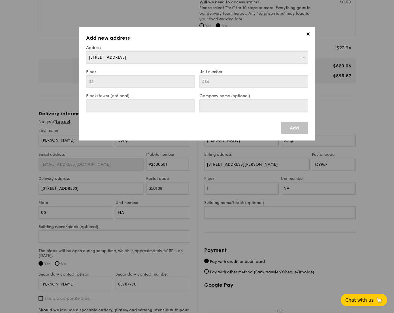
type input "350108"
type input "05"
type input "484"
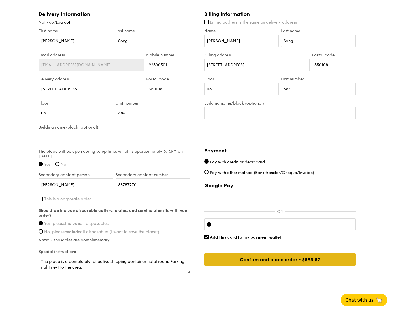
scroll to position [342, 0]
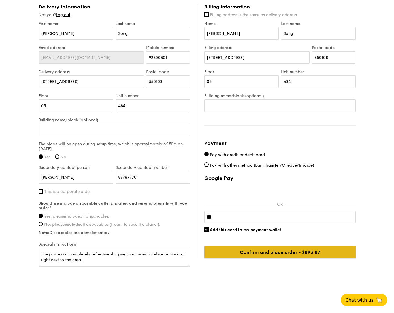
click at [278, 252] on input "Confirm and place order - $918.87" at bounding box center [280, 252] width 152 height 12
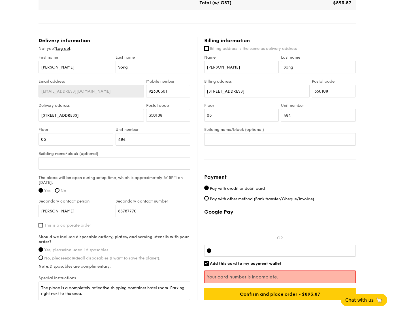
scroll to position [309, 0]
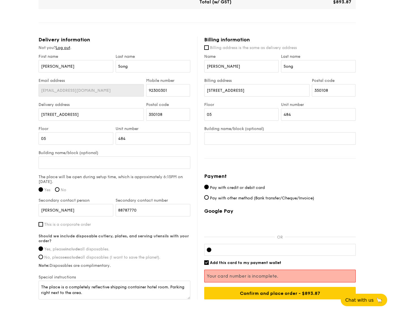
click at [240, 253] on div at bounding box center [280, 250] width 152 height 12
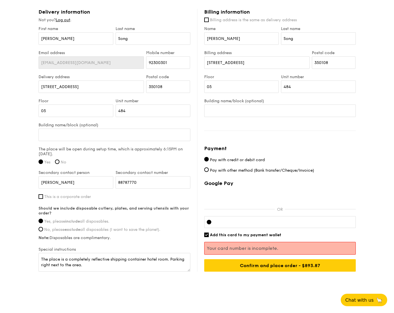
scroll to position [337, 0]
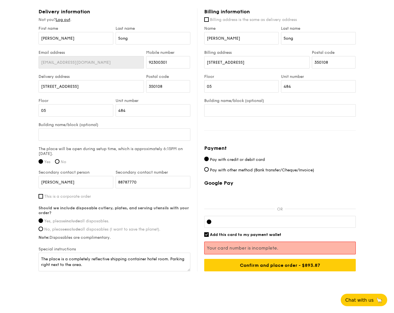
click at [254, 232] on span "Add this card to my payment wallet" at bounding box center [245, 234] width 71 height 5
click at [209, 232] on input "Add this card to my payment wallet" at bounding box center [206, 234] width 5 height 5
checkbox input "false"
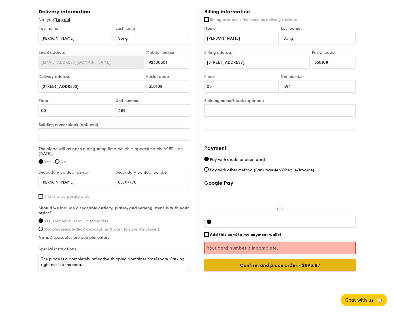
click at [287, 266] on input "Confirm and place order - $918.87" at bounding box center [280, 265] width 152 height 12
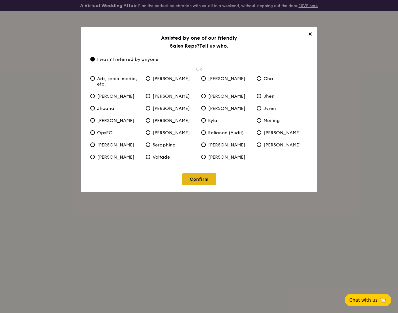
click at [207, 180] on link "Confirm" at bounding box center [199, 179] width 34 height 12
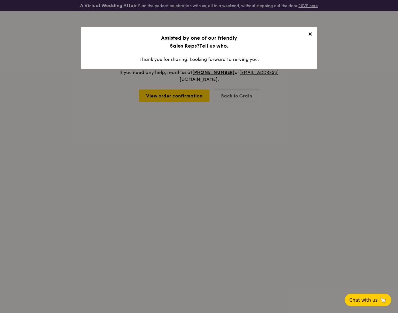
click at [310, 33] on span "✕" at bounding box center [310, 35] width 8 height 8
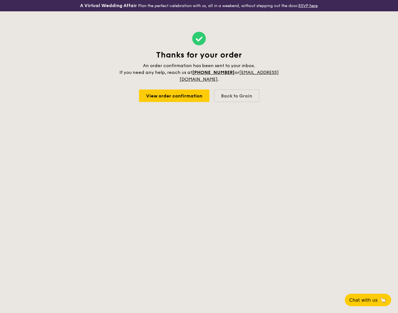
click at [203, 103] on div "Thanks for your order An order confirmation has been sent to your inbox. If you…" at bounding box center [199, 66] width 161 height 111
click at [199, 99] on link "View order confirmation" at bounding box center [174, 95] width 71 height 12
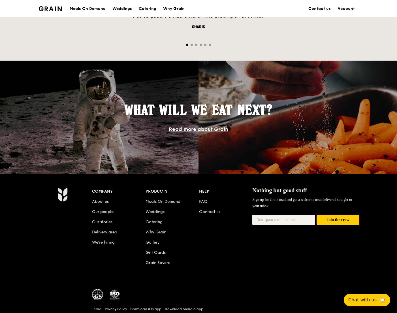
scroll to position [453, 0]
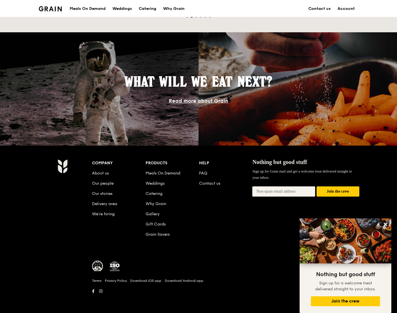
click at [265, 189] on input "email" at bounding box center [283, 191] width 63 height 10
type input "[EMAIL_ADDRESS][DOMAIN_NAME]"
click at [345, 190] on button "Join the crew" at bounding box center [338, 191] width 43 height 10
